Goal: Information Seeking & Learning: Understand process/instructions

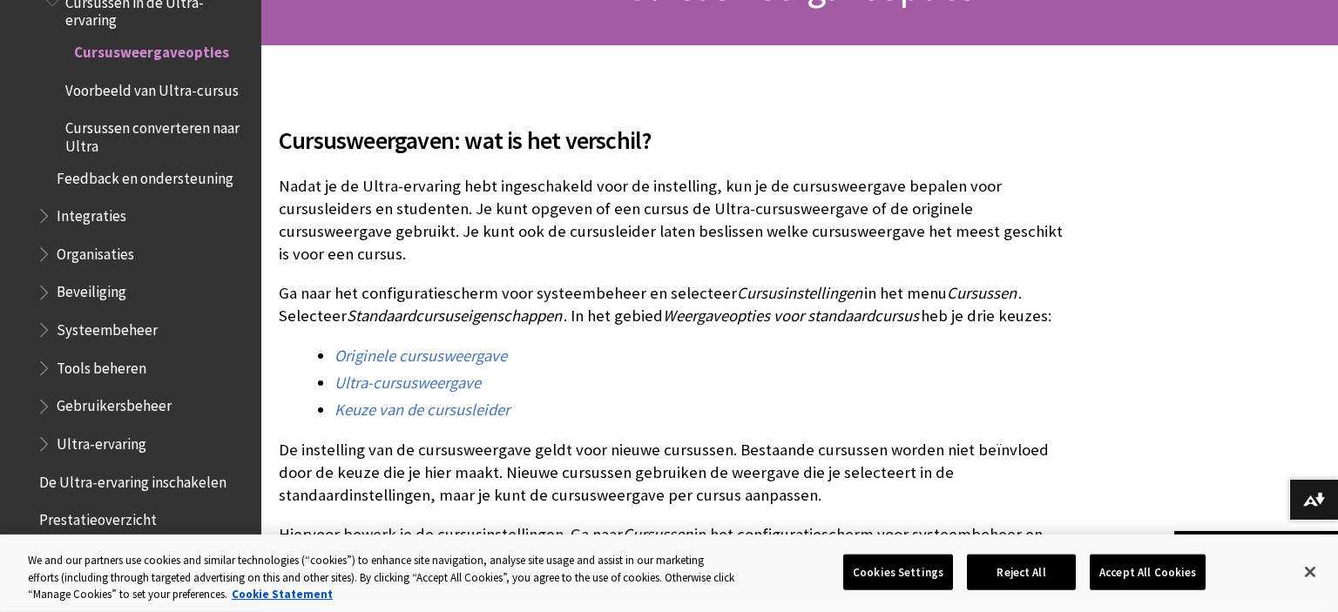
scroll to position [275, 0]
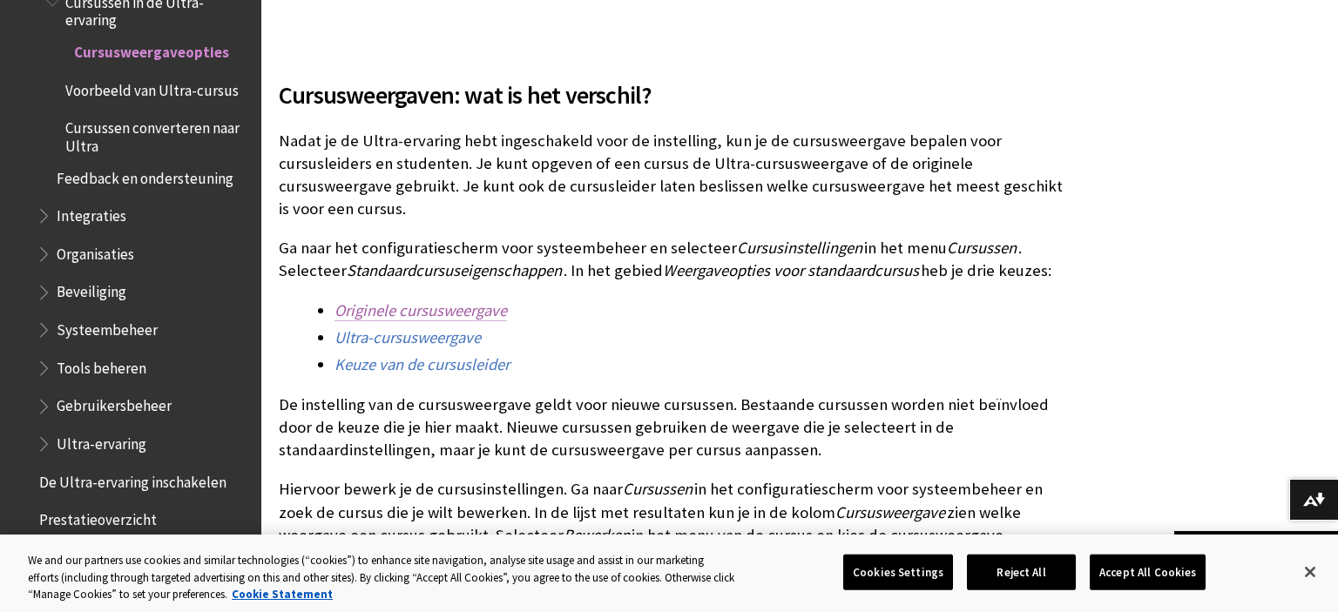
click at [474, 300] on link "Originele cursusweergave" at bounding box center [420, 310] width 172 height 21
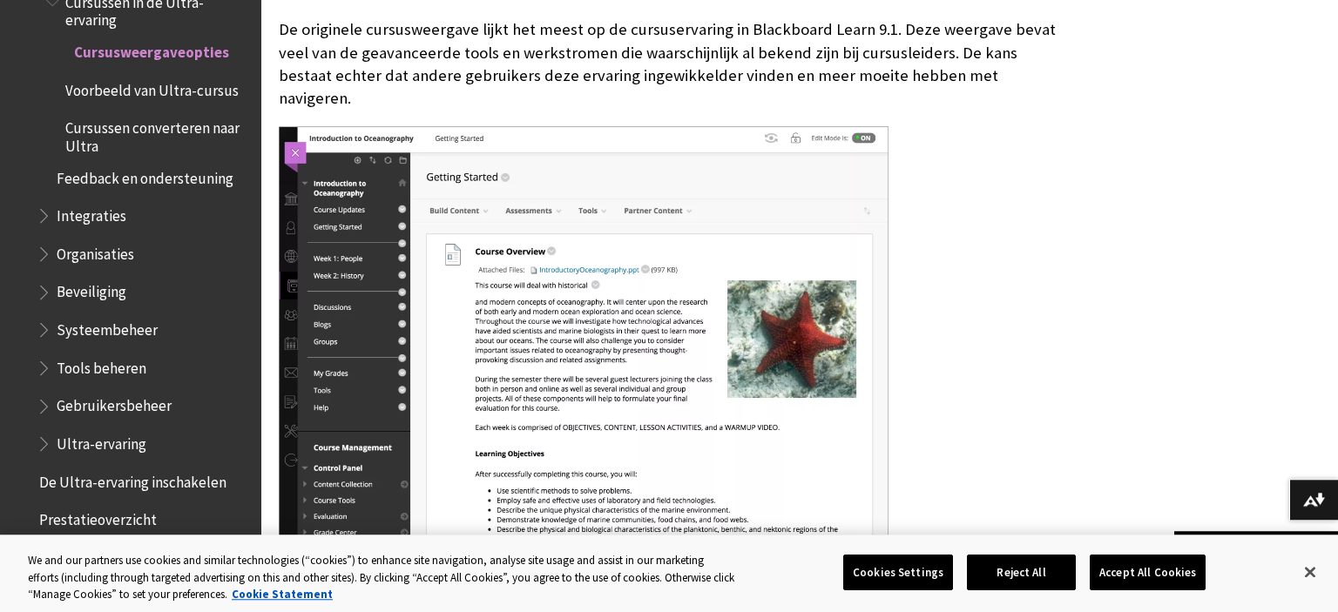
scroll to position [1150, 0]
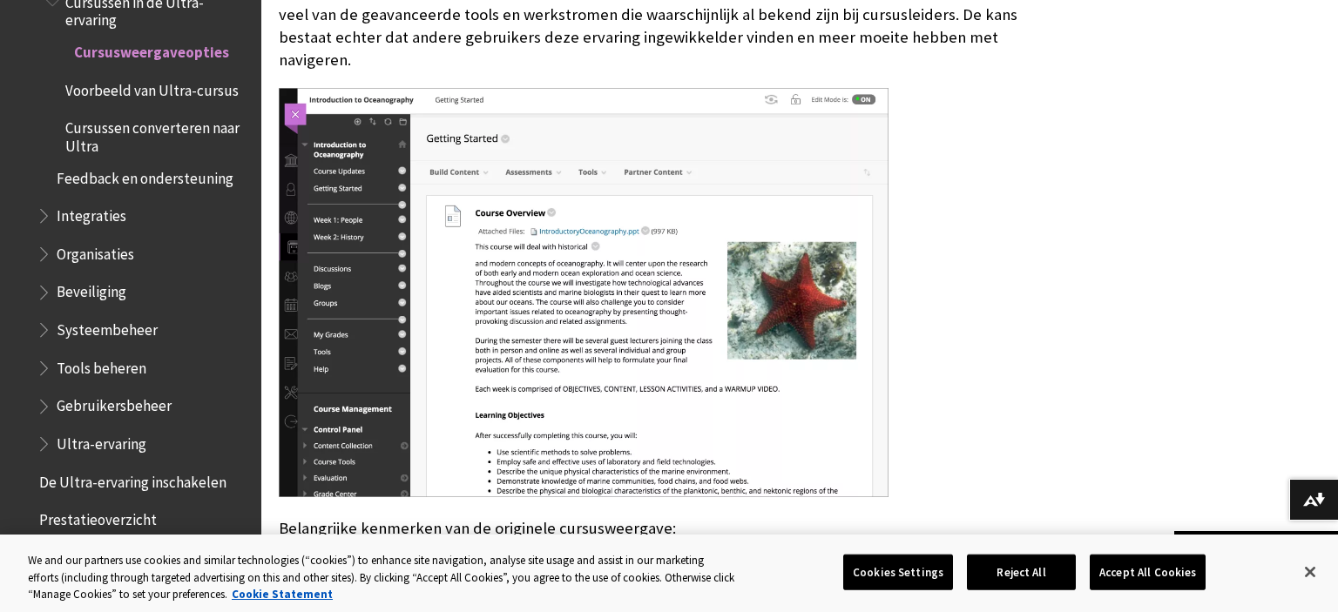
click at [575, 253] on img at bounding box center [584, 292] width 610 height 409
click at [489, 155] on img at bounding box center [584, 292] width 610 height 409
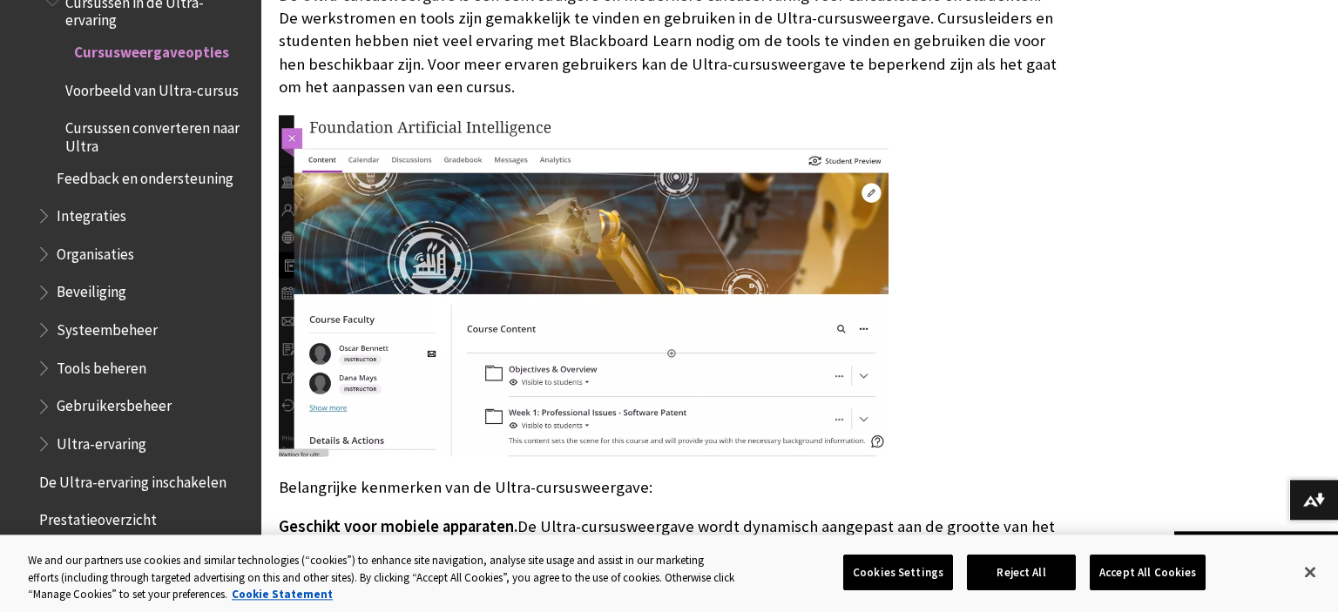
scroll to position [2069, 0]
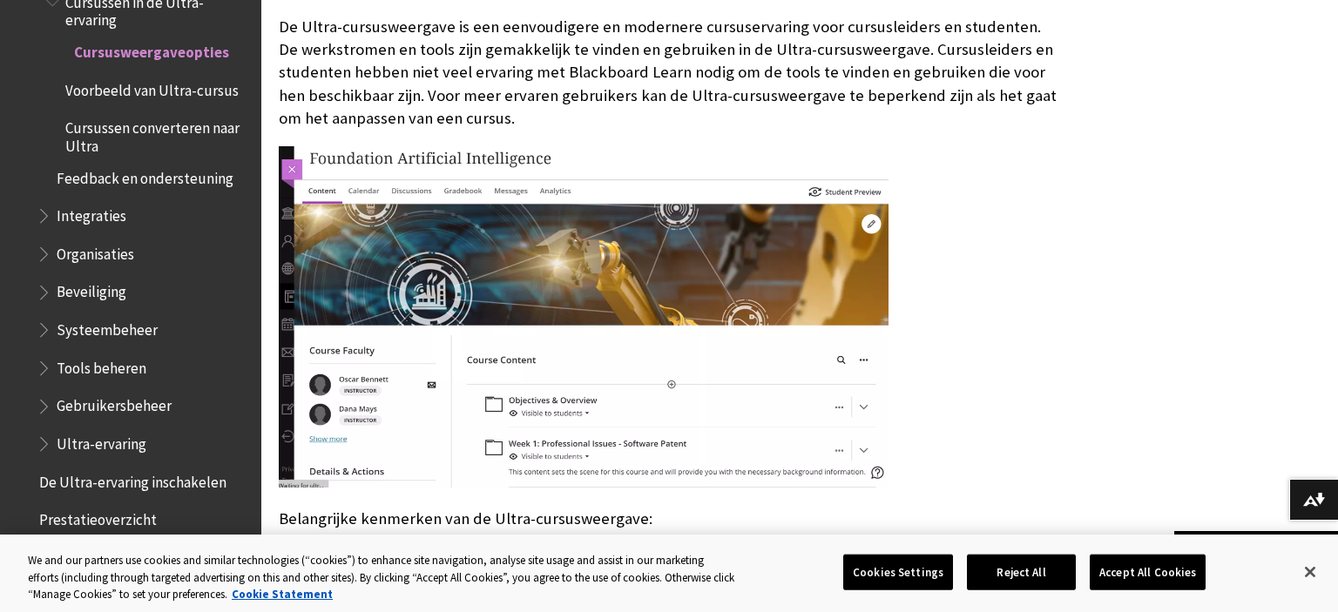
click at [598, 260] on img at bounding box center [584, 317] width 610 height 342
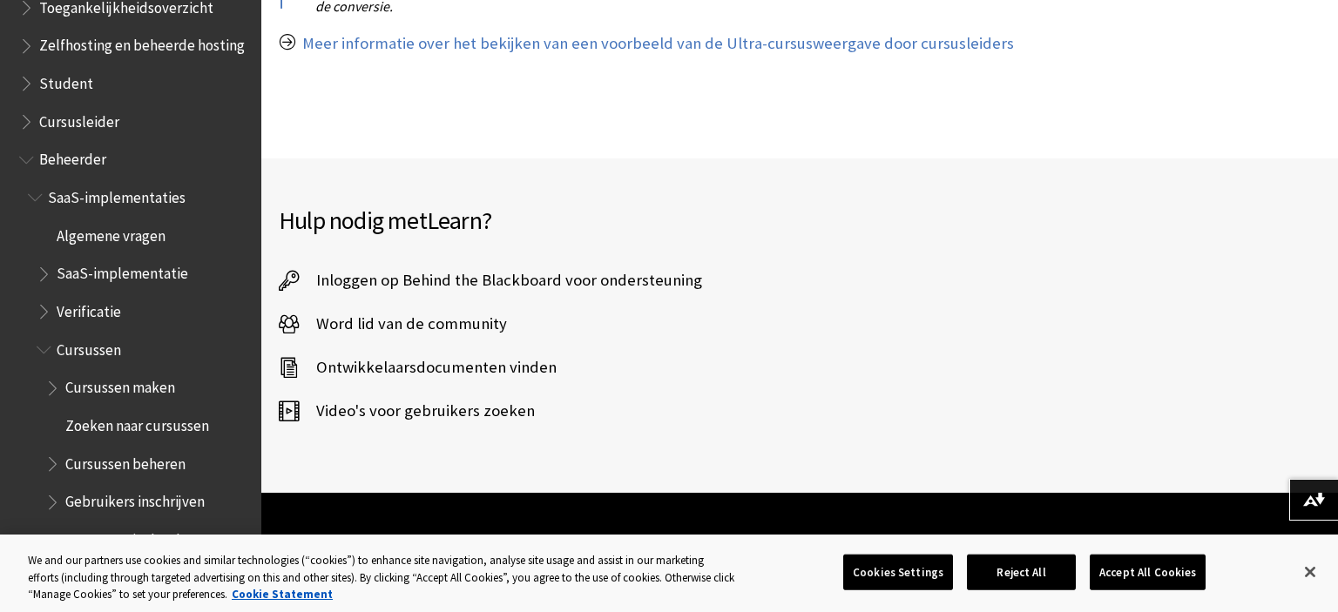
scroll to position [1361, 0]
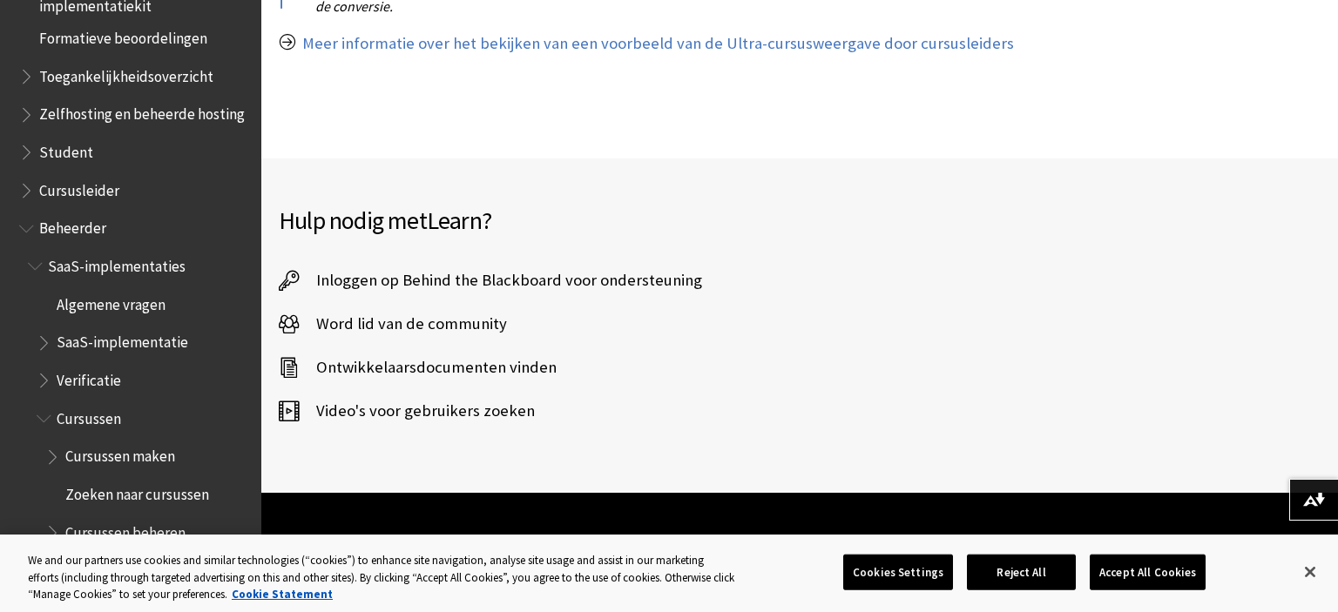
click at [30, 219] on span "Book outline for Blackboard Learn Help" at bounding box center [28, 225] width 18 height 22
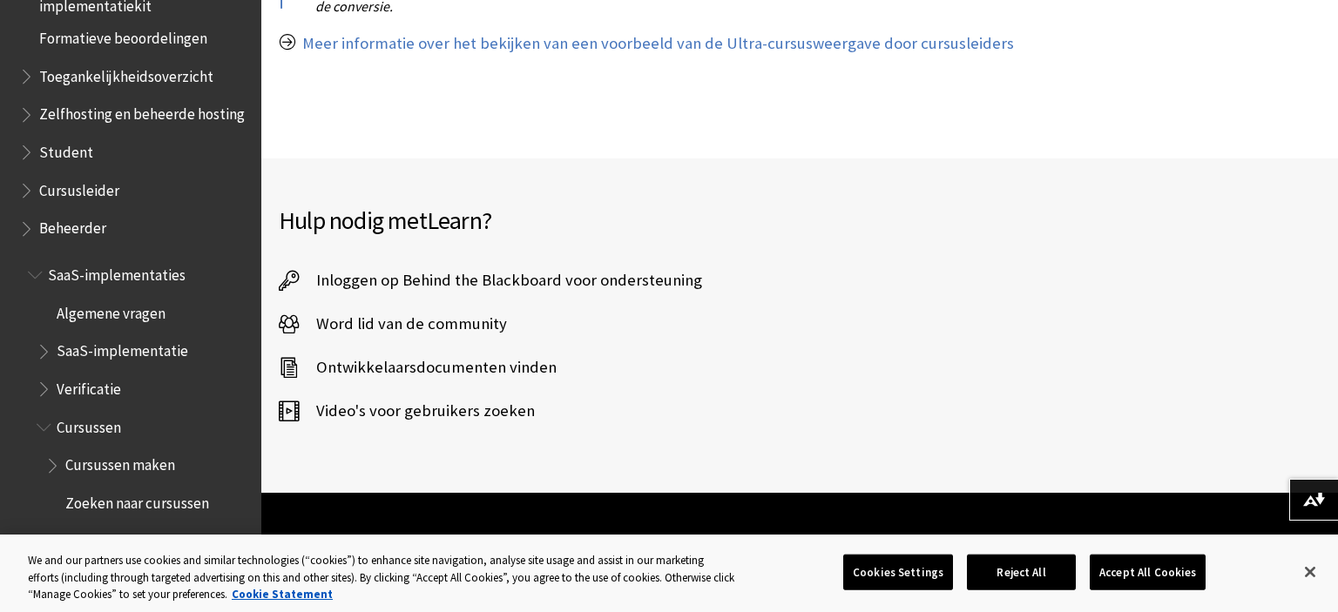
scroll to position [1228, 0]
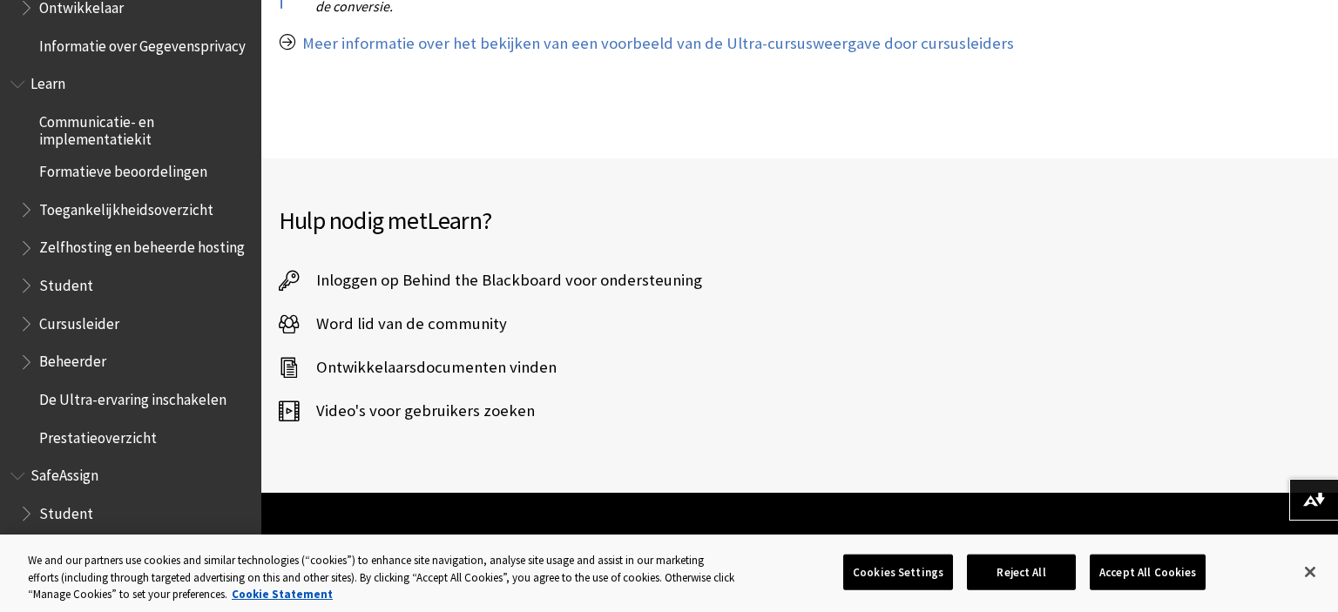
click at [27, 309] on span "Book outline for Blackboard Learn Help" at bounding box center [28, 320] width 18 height 22
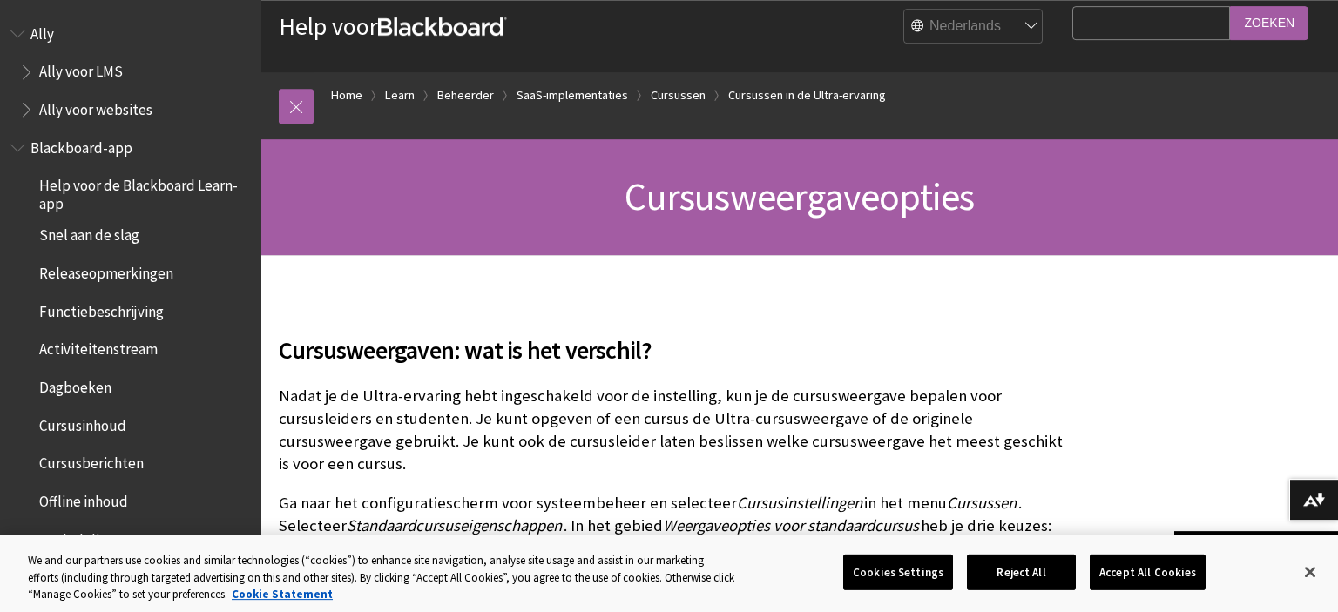
scroll to position [0, 0]
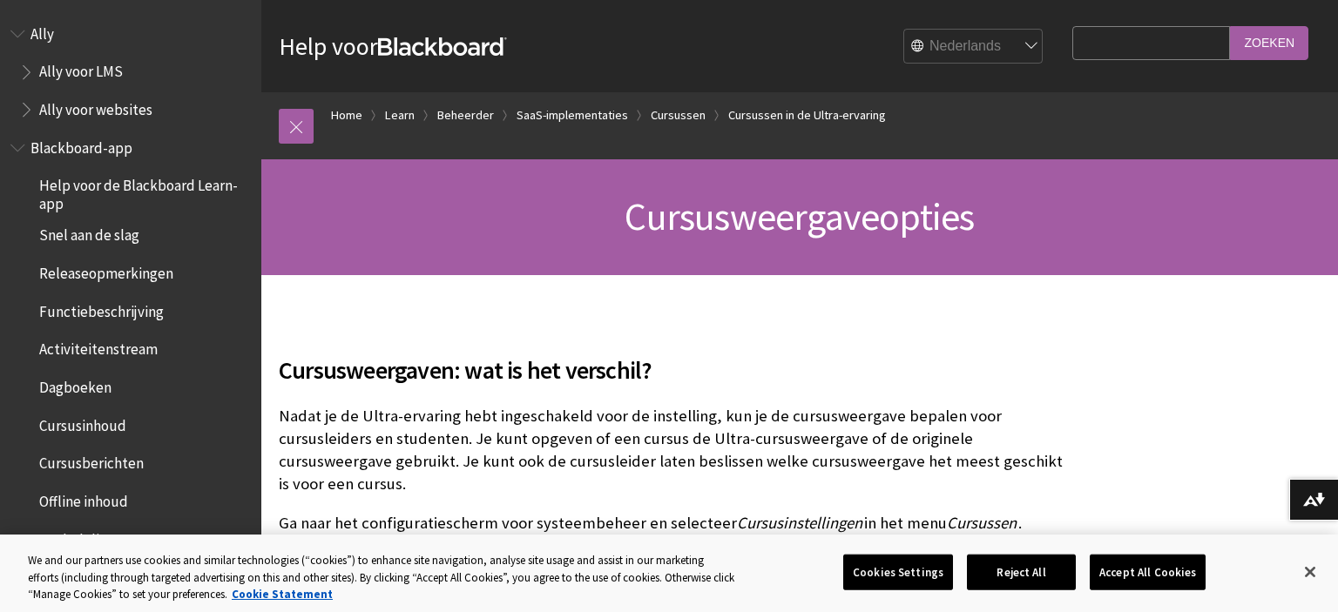
click at [1163, 50] on input "Search Query" at bounding box center [1151, 43] width 158 height 34
type input "assignment"
click at [1230, 26] on input "Zoeken" at bounding box center [1269, 43] width 78 height 34
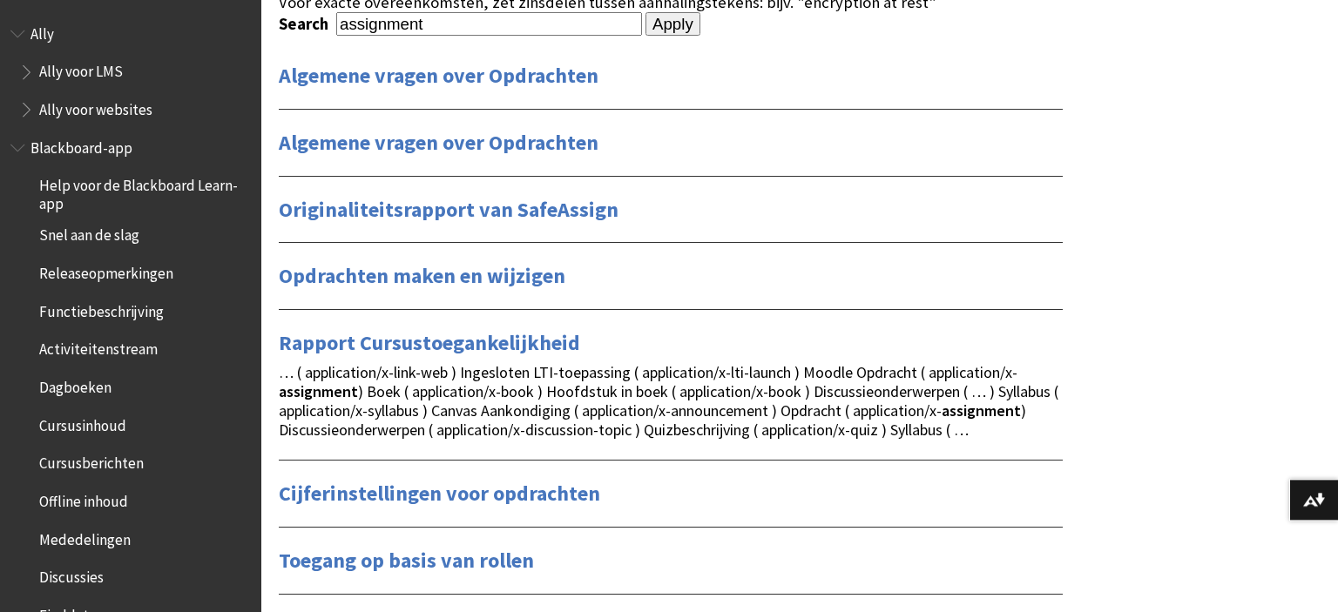
scroll to position [91, 0]
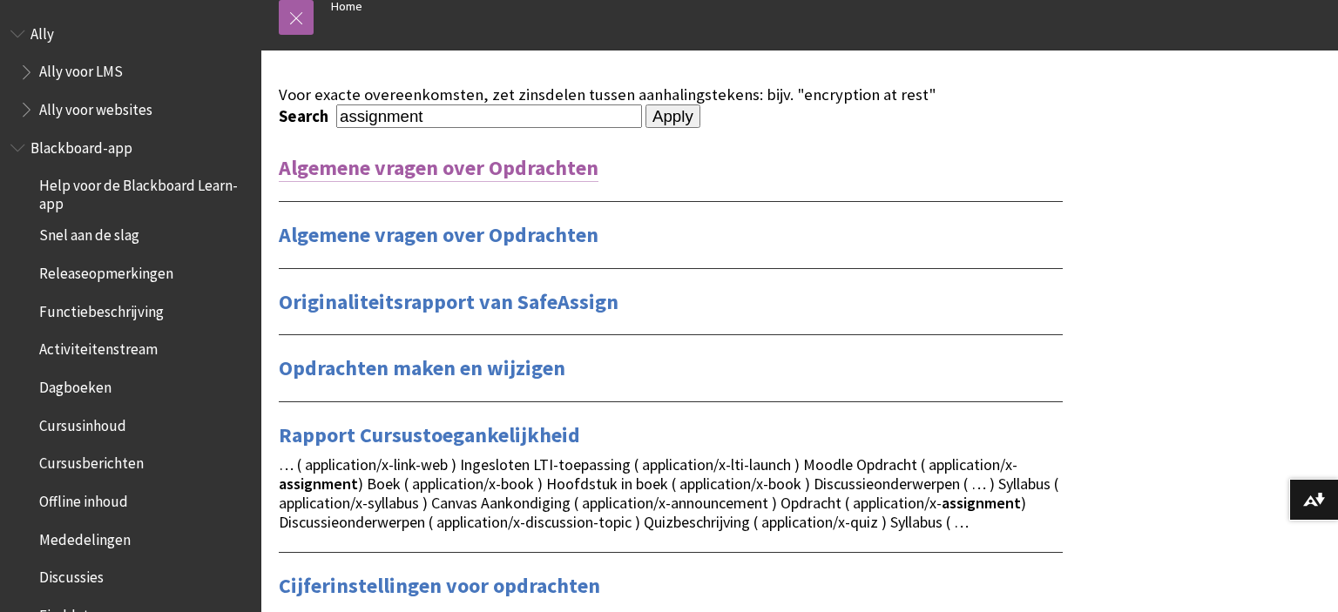
click at [442, 172] on link "Algemene vragen over Opdrachten" at bounding box center [439, 168] width 320 height 28
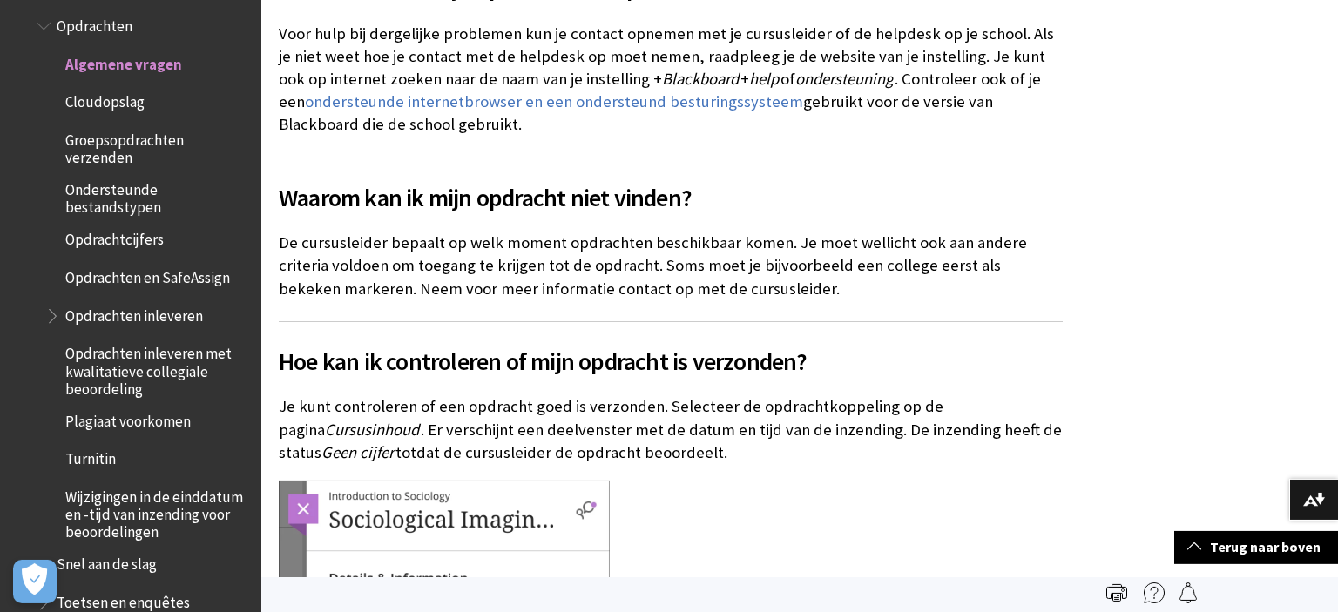
scroll to position [318, 0]
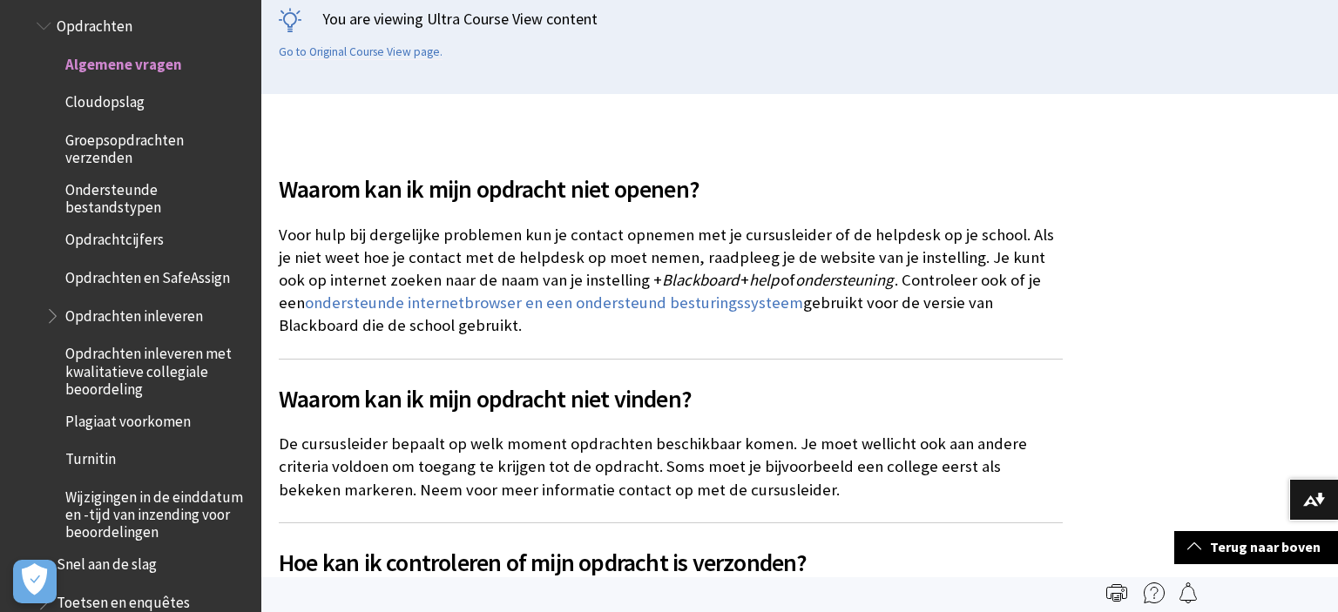
click at [106, 301] on span "Opdrachten inleveren" at bounding box center [134, 313] width 138 height 24
click at [55, 301] on span "Book outline for Blackboard Learn Help" at bounding box center [54, 312] width 18 height 22
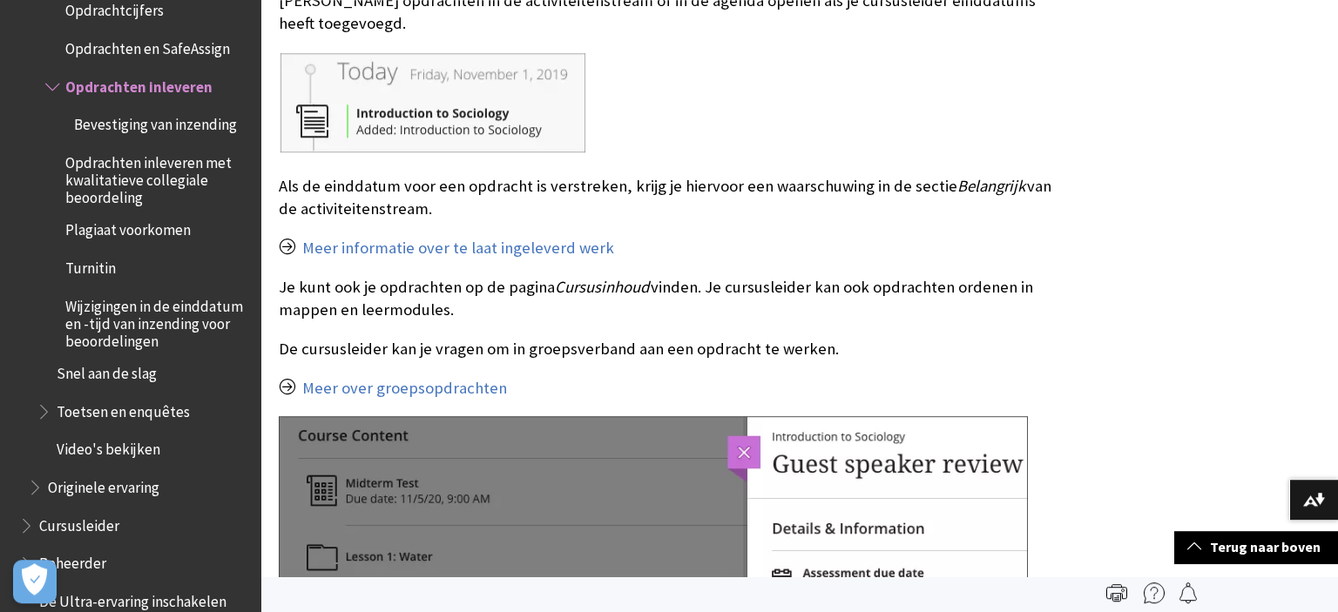
scroll to position [551, 0]
click at [405, 92] on img at bounding box center [434, 104] width 310 height 104
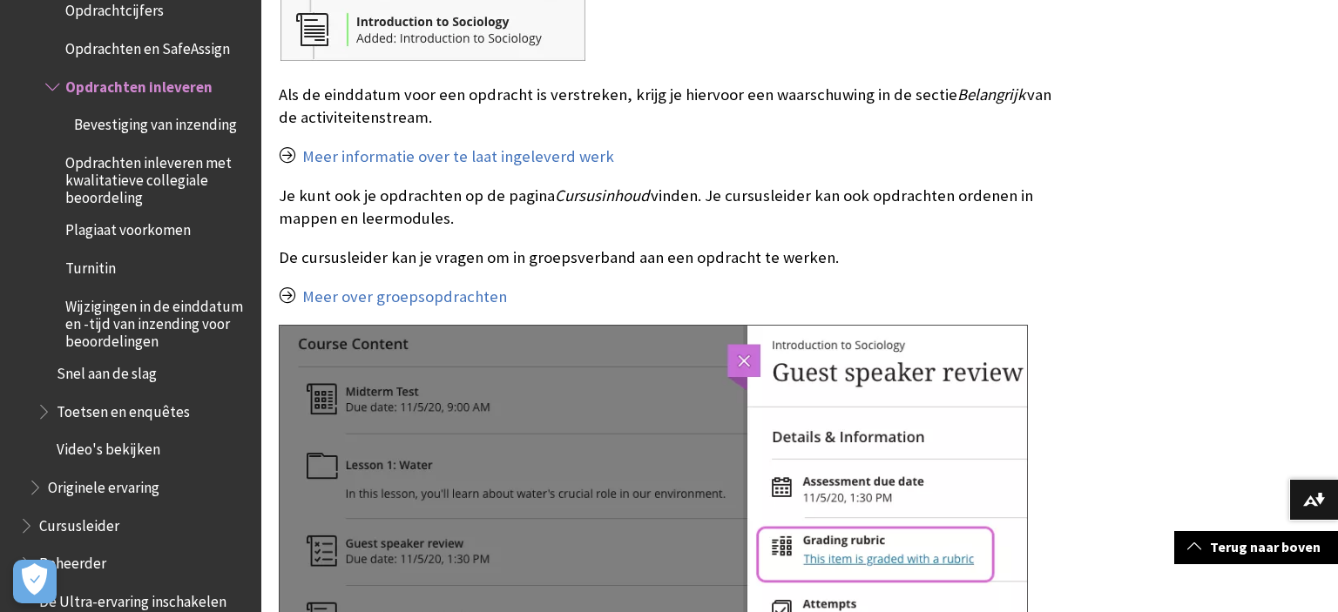
scroll to position [827, 0]
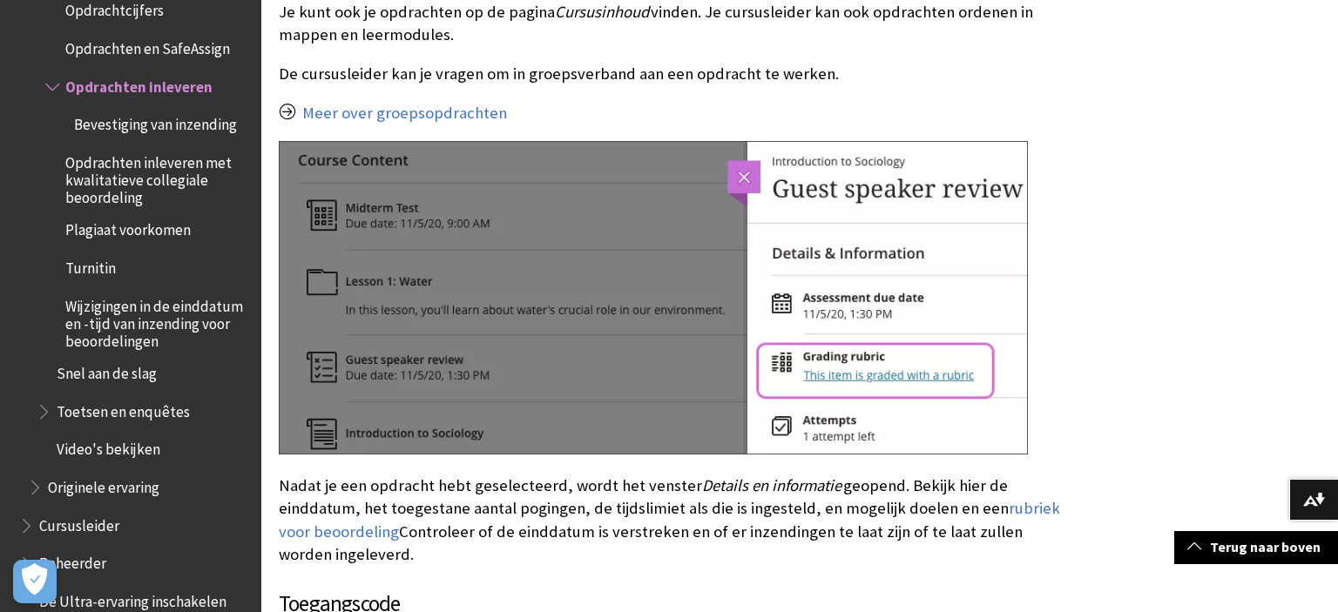
click at [570, 287] on img at bounding box center [653, 298] width 749 height 314
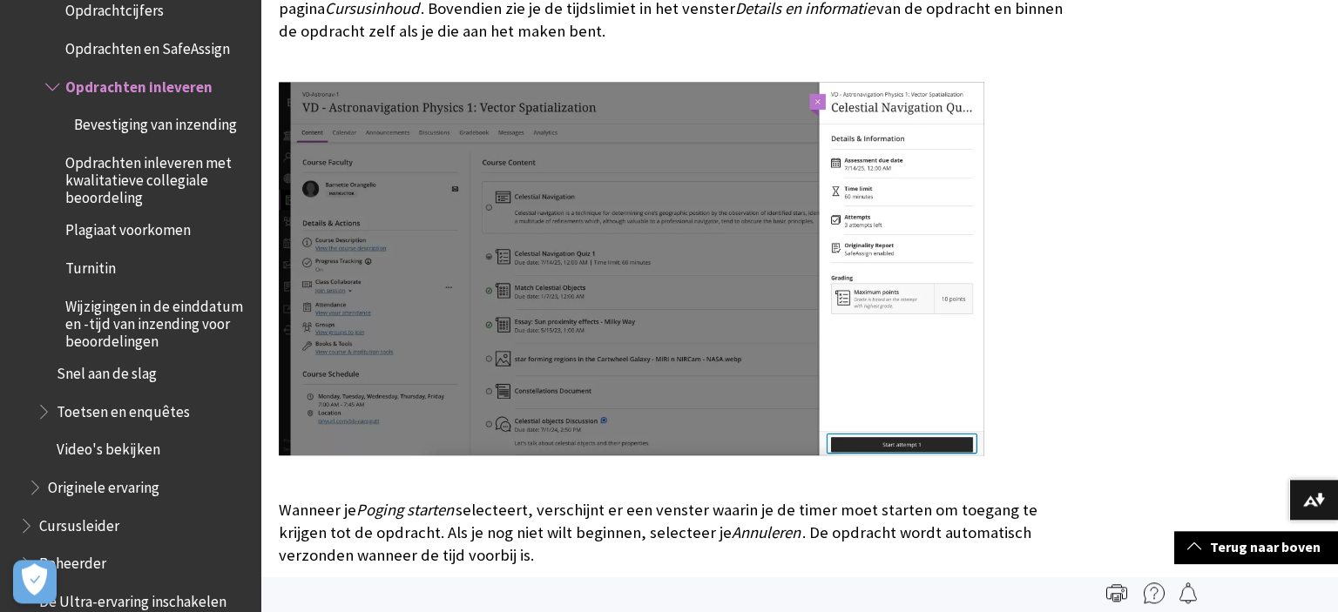
scroll to position [2391, 0]
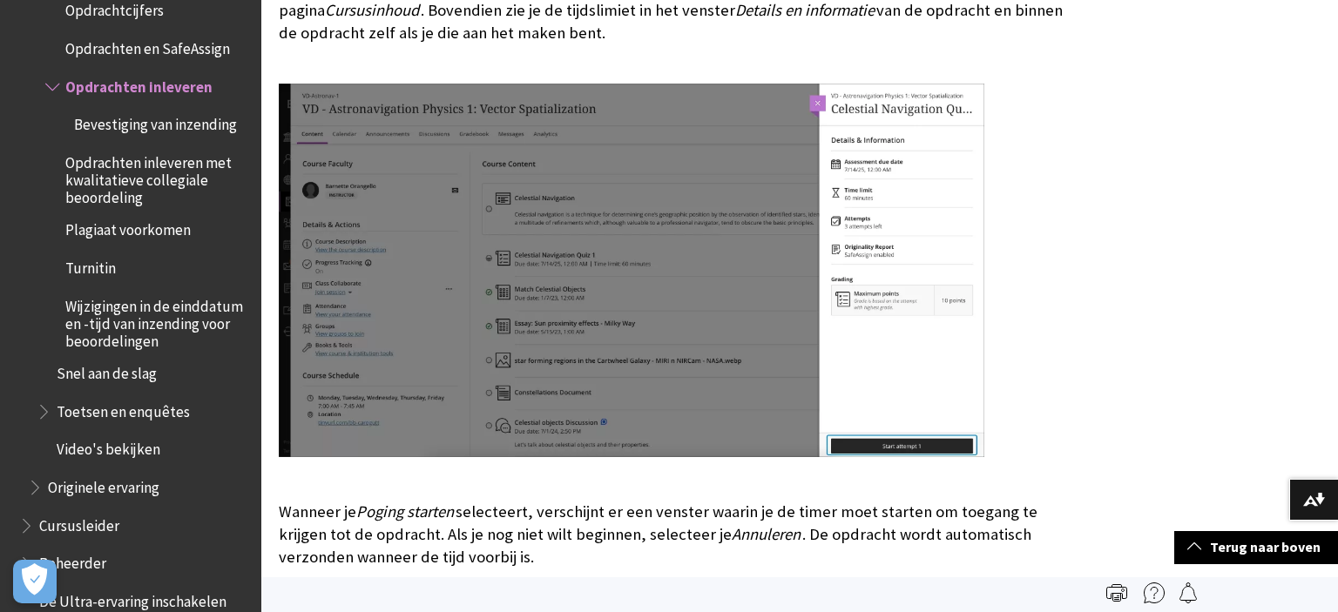
click at [574, 298] on img at bounding box center [631, 271] width 705 height 374
click at [1040, 254] on div at bounding box center [671, 273] width 784 height 378
click at [854, 206] on img at bounding box center [631, 271] width 705 height 374
click at [445, 158] on img at bounding box center [631, 271] width 705 height 374
click at [698, 273] on img at bounding box center [631, 271] width 705 height 374
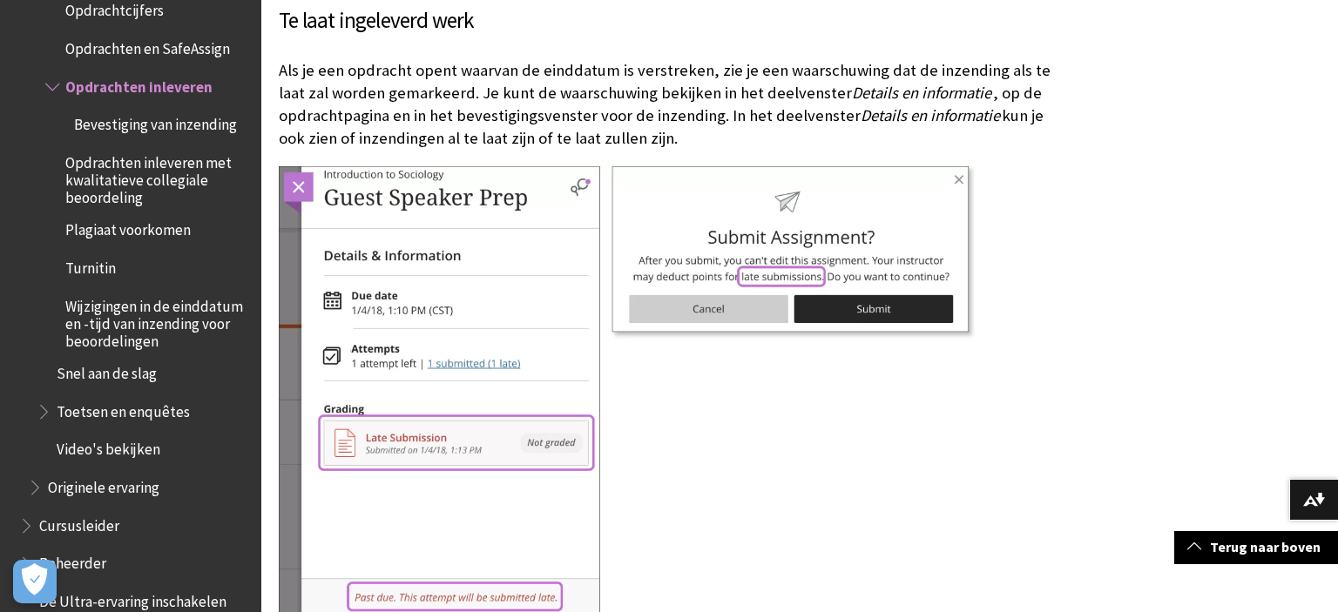
scroll to position [4690, 0]
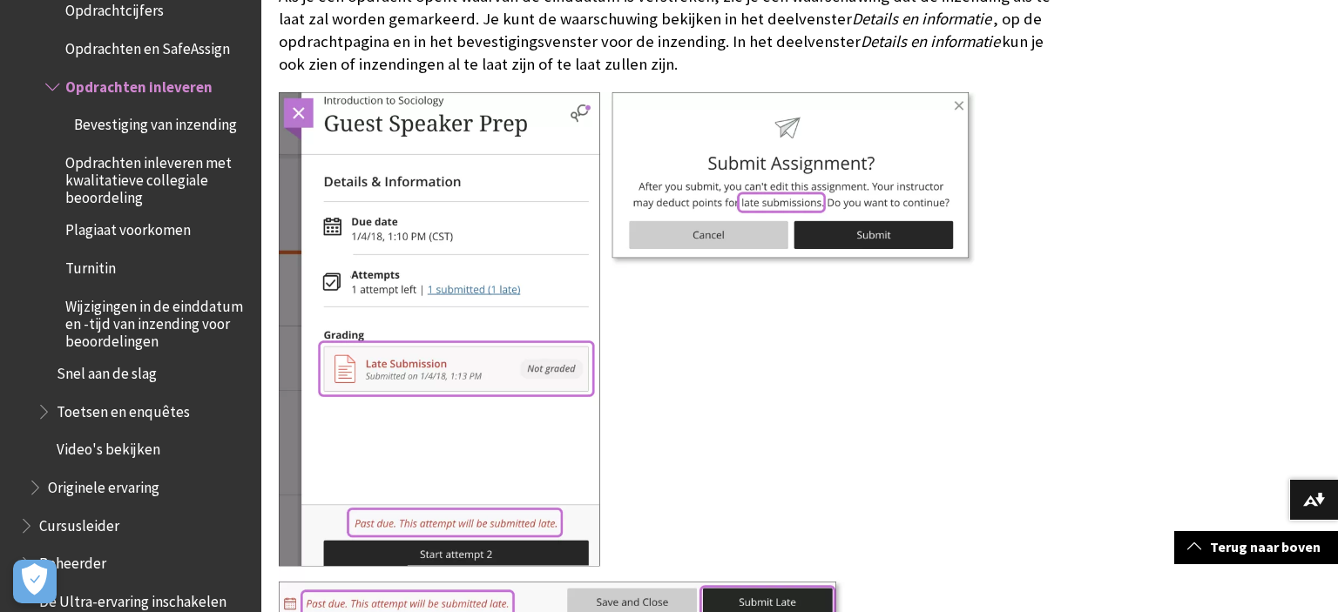
click at [810, 327] on img at bounding box center [627, 360] width 697 height 537
click at [712, 307] on img at bounding box center [627, 360] width 697 height 537
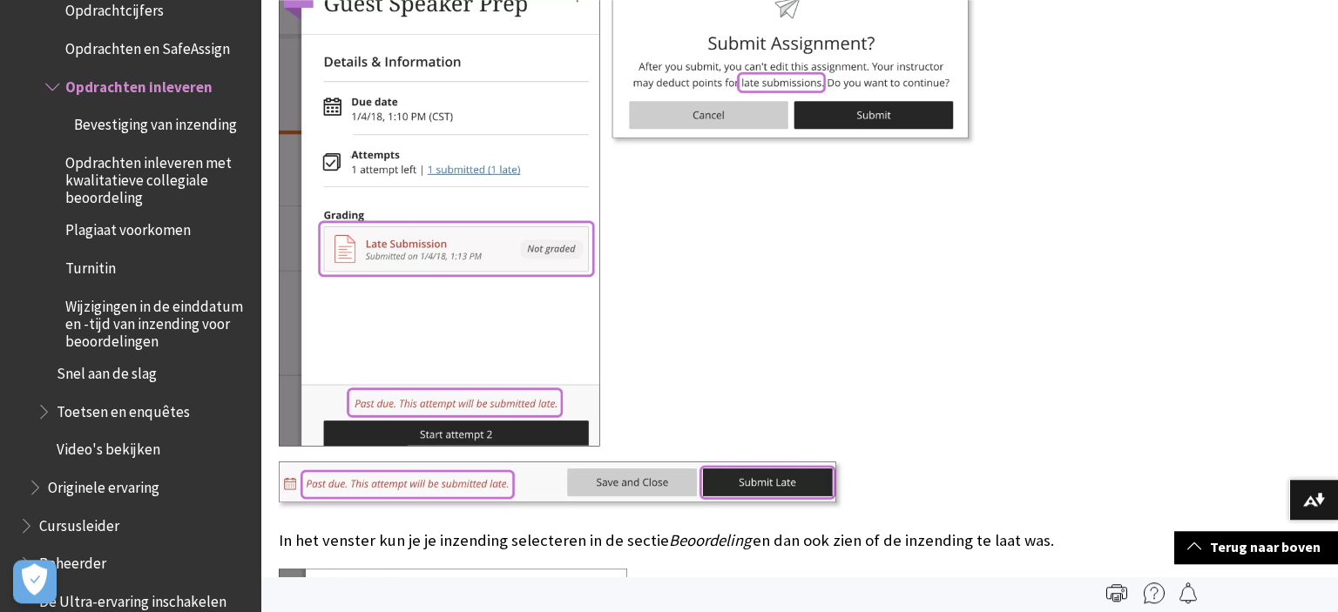
scroll to position [4782, 0]
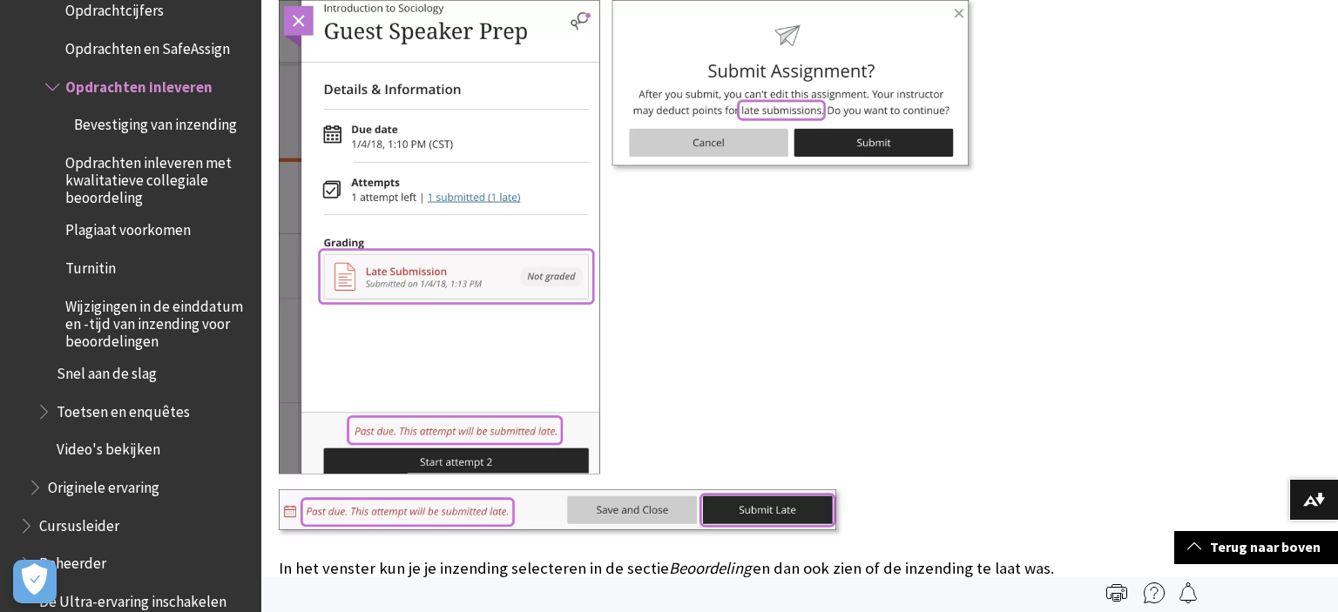
click at [732, 70] on img at bounding box center [627, 268] width 697 height 537
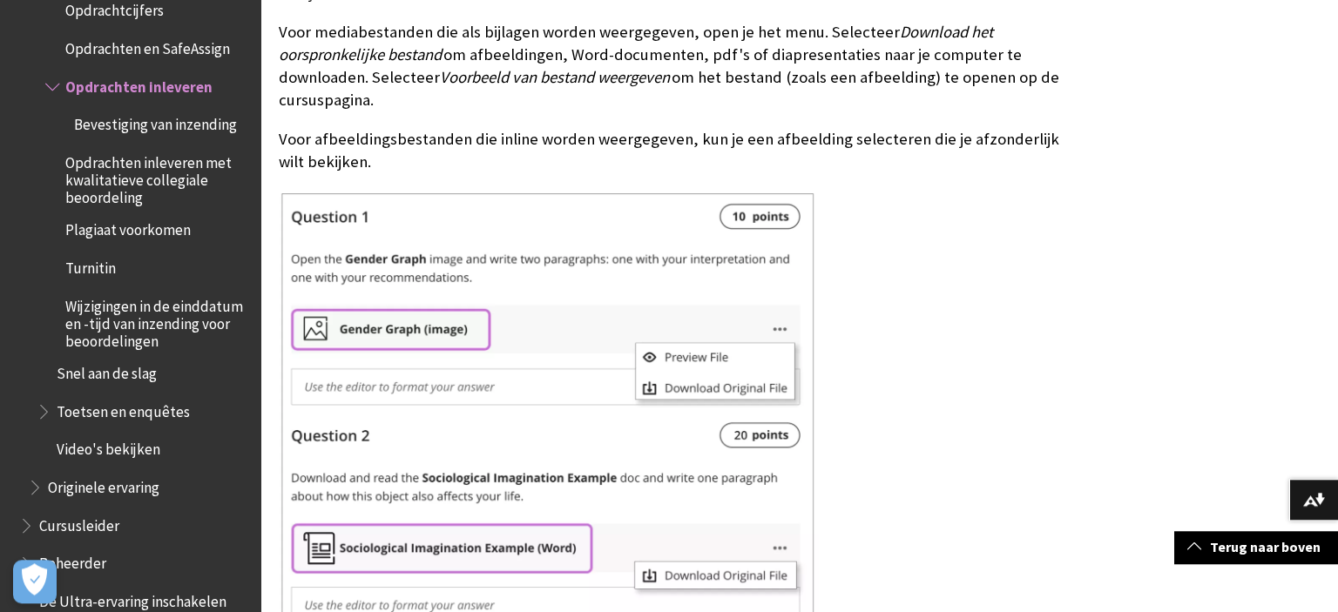
scroll to position [6529, 0]
click at [988, 282] on div at bounding box center [671, 490] width 784 height 603
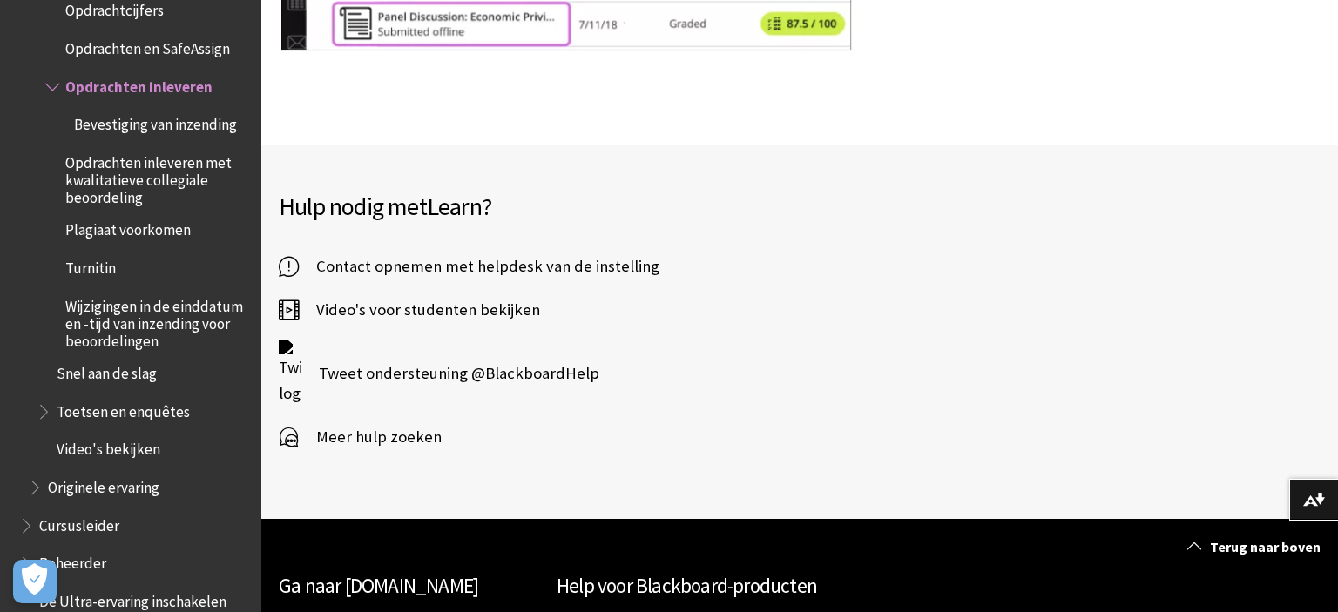
scroll to position [21934, 0]
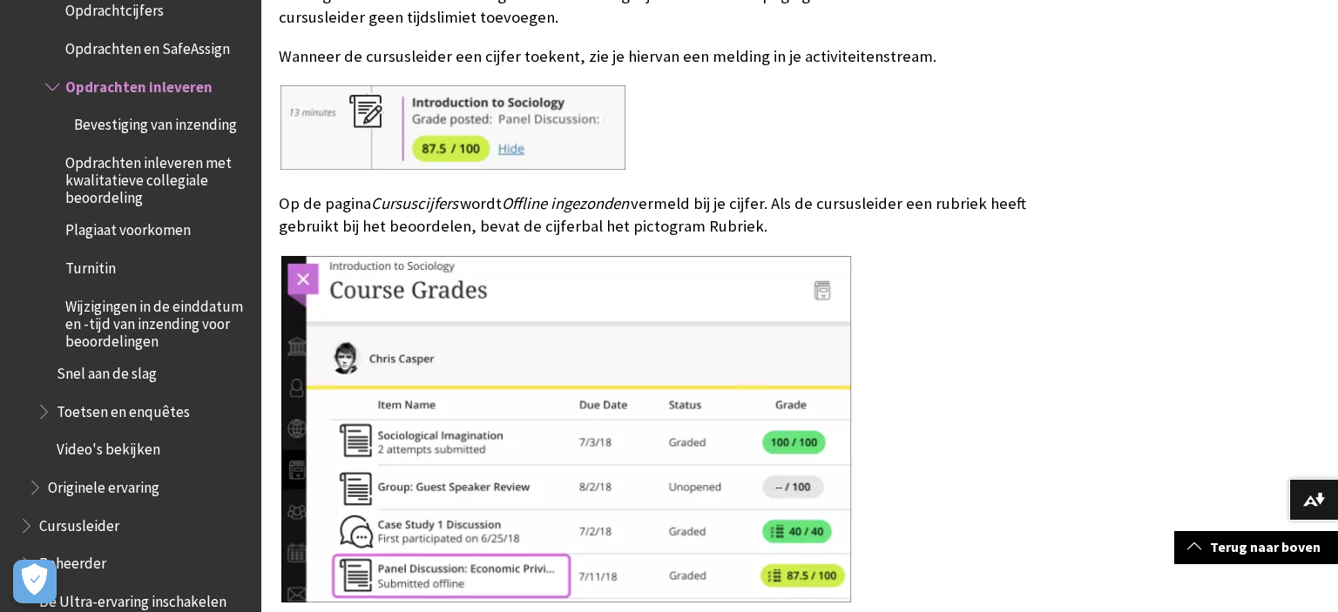
click at [496, 254] on img at bounding box center [566, 430] width 575 height 352
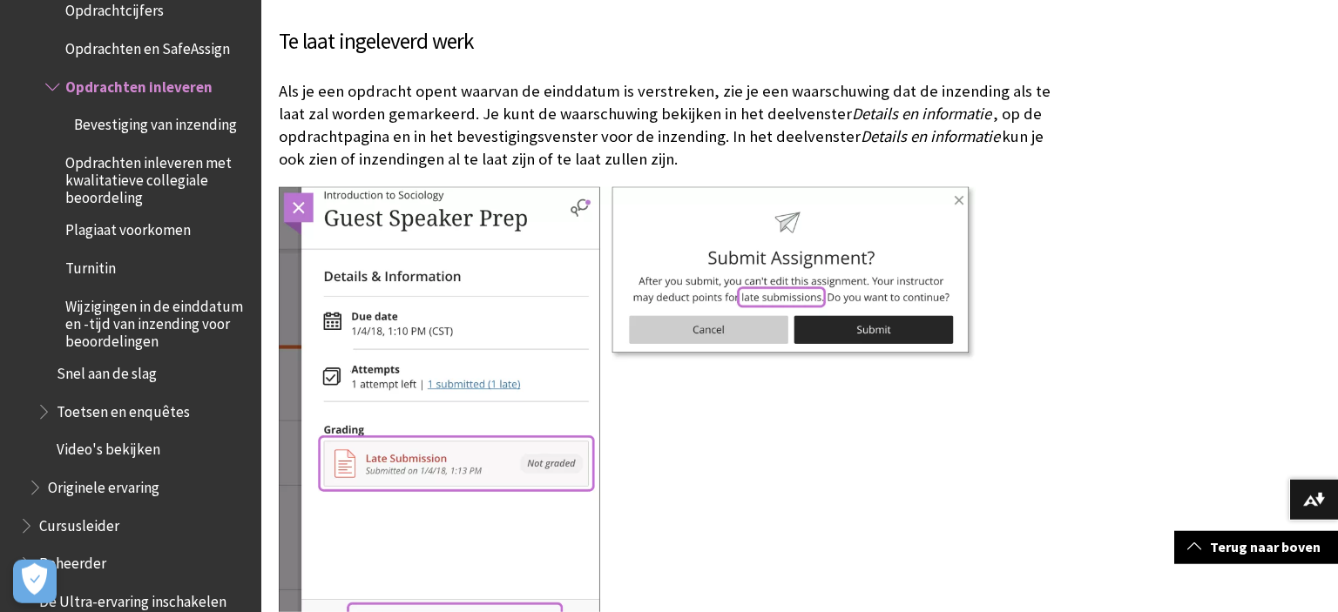
scroll to position [4598, 0]
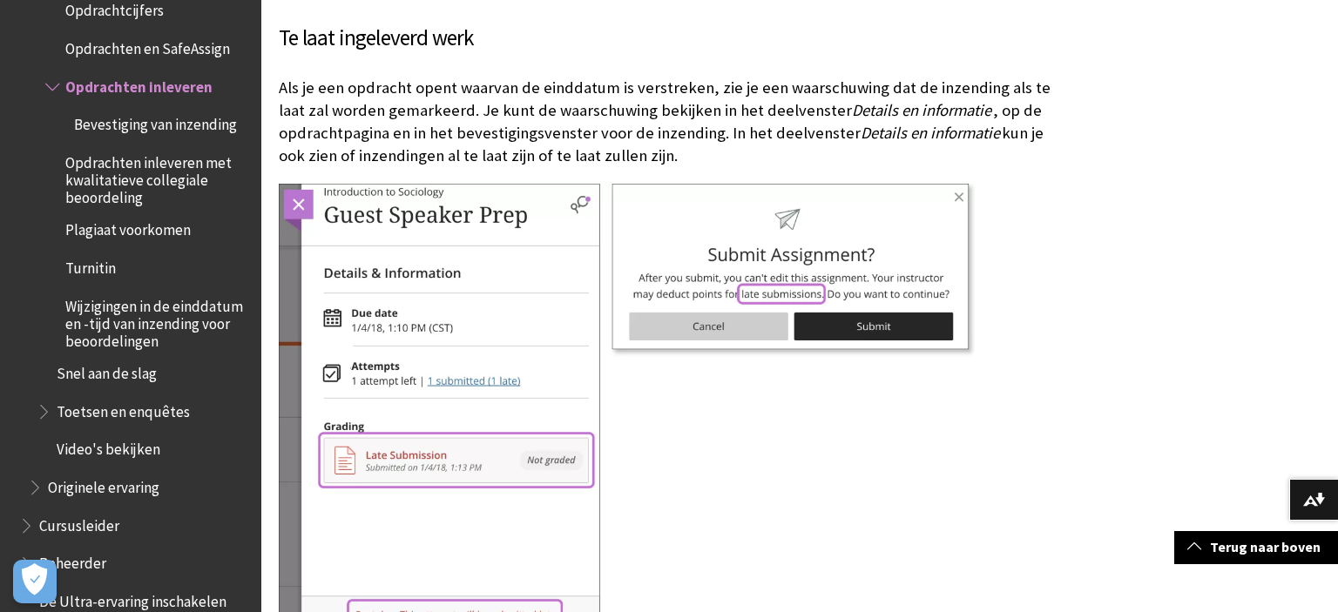
click at [776, 394] on img at bounding box center [627, 452] width 697 height 537
click at [792, 375] on img at bounding box center [627, 452] width 697 height 537
click at [848, 253] on img at bounding box center [627, 452] width 697 height 537
click at [789, 219] on img at bounding box center [627, 452] width 697 height 537
click at [615, 441] on img at bounding box center [627, 452] width 697 height 537
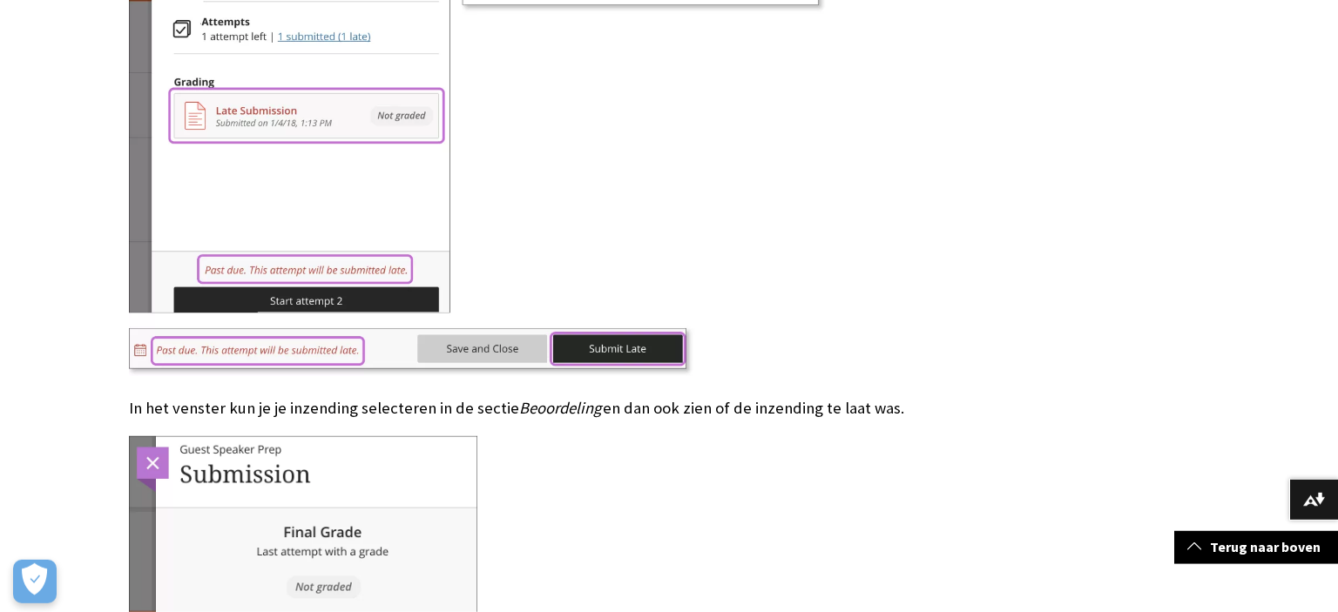
scroll to position [5222, 0]
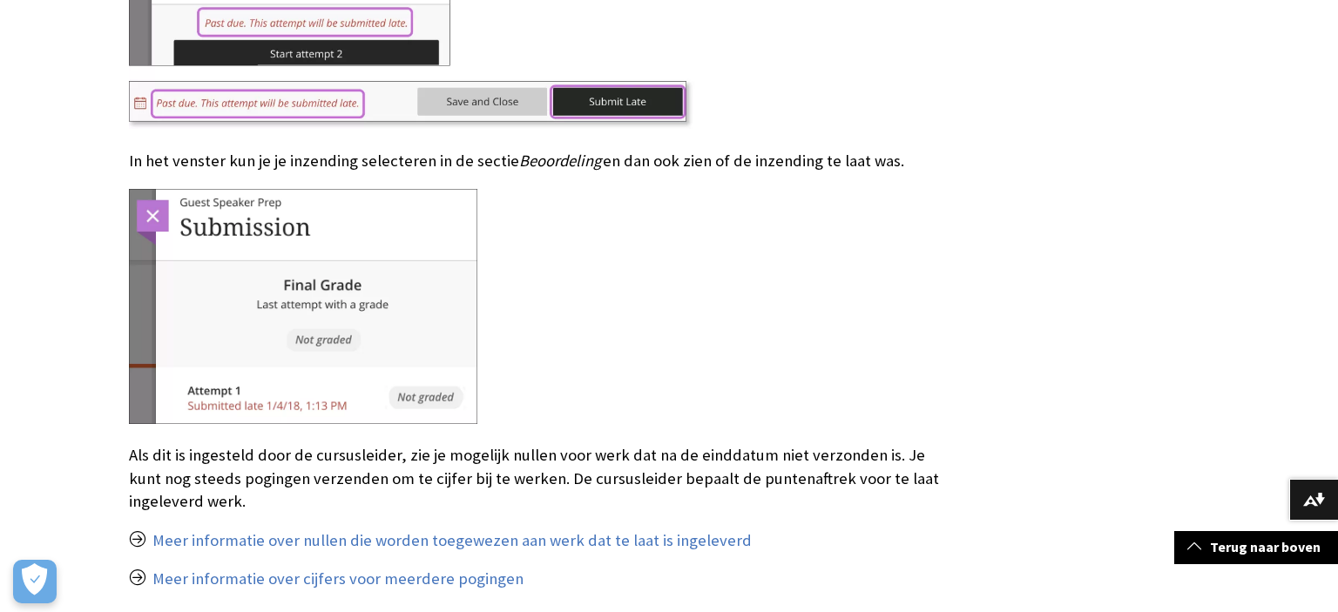
click at [307, 250] on img at bounding box center [303, 307] width 348 height 236
click at [218, 242] on img at bounding box center [303, 307] width 348 height 236
click at [247, 249] on img at bounding box center [303, 307] width 348 height 236
